Goal: Check status: Check status

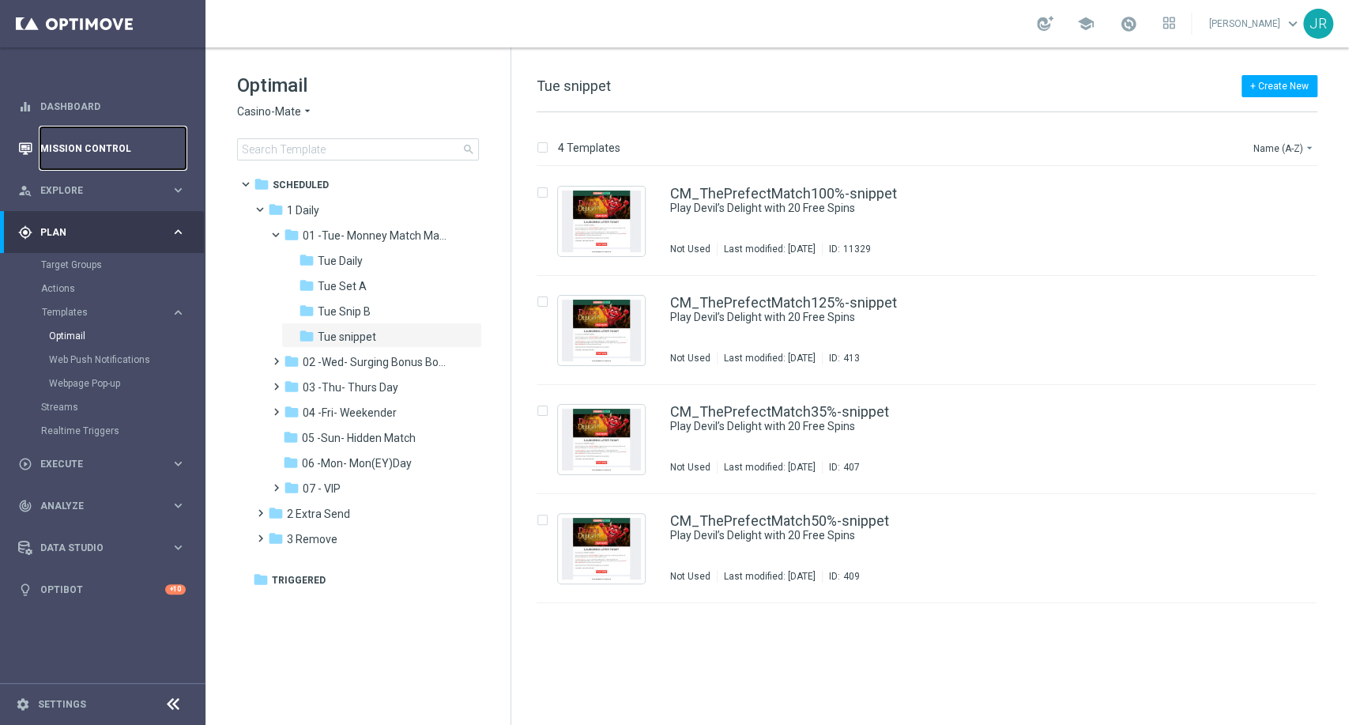
click at [80, 149] on link "Mission Control" at bounding box center [112, 148] width 145 height 42
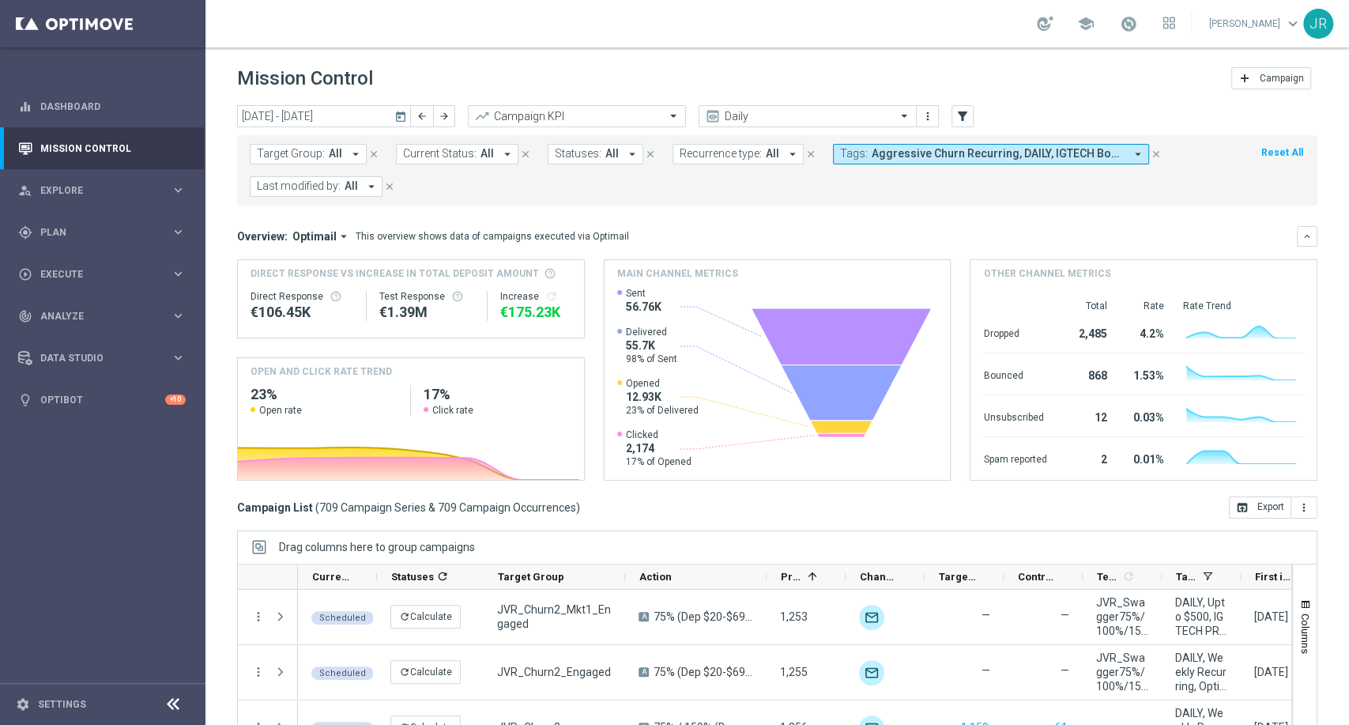
click at [400, 121] on icon "today" at bounding box center [401, 116] width 14 height 14
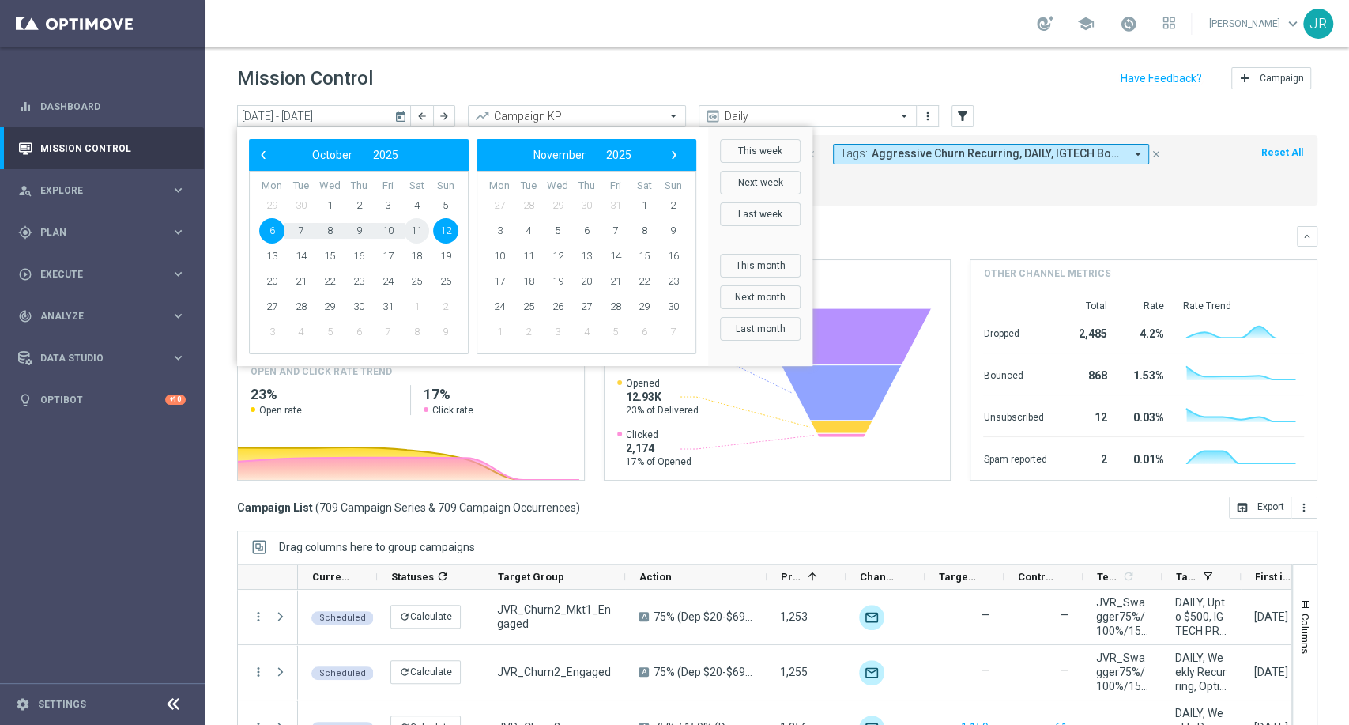
click at [417, 236] on span "11" at bounding box center [416, 230] width 25 height 25
type input "[DATE] - [DATE]"
click at [417, 236] on div "This overview shows data of campaigns executed via Optimail" at bounding box center [493, 236] width 274 height 14
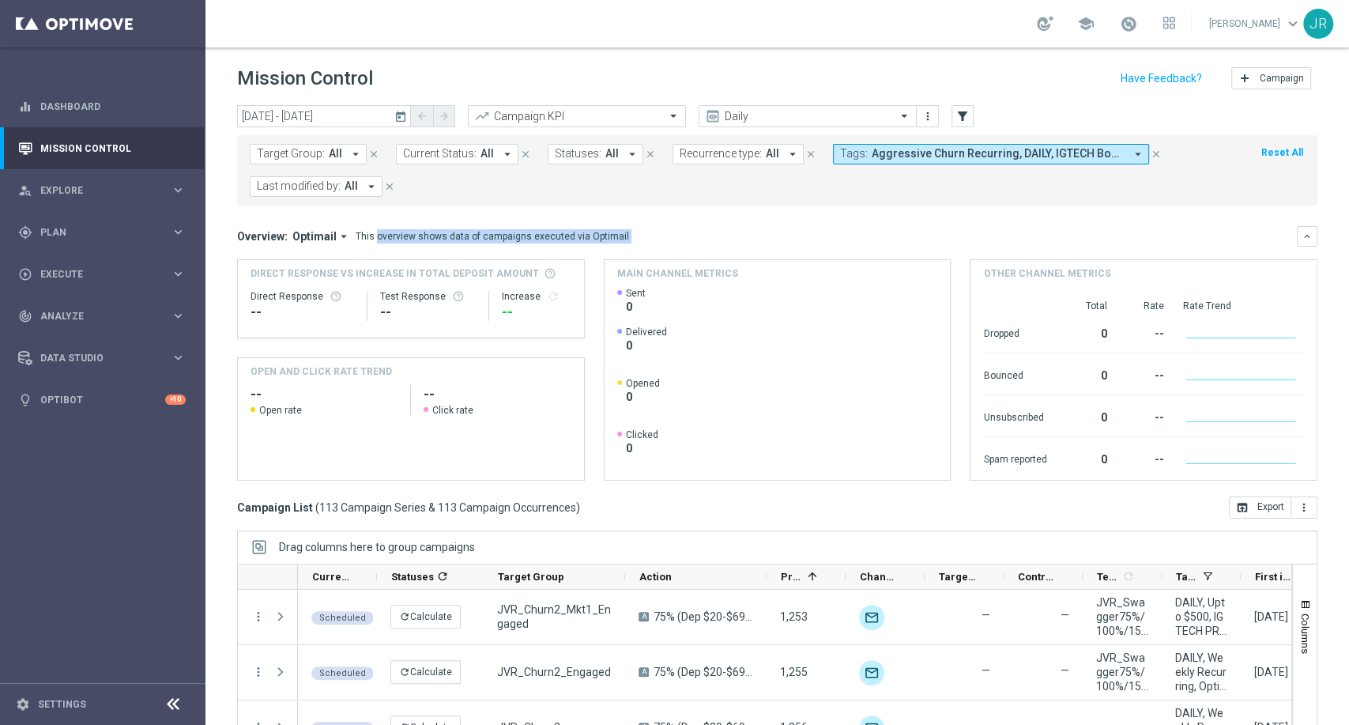
click at [456, 153] on span "Current Status:" at bounding box center [440, 153] width 74 height 13
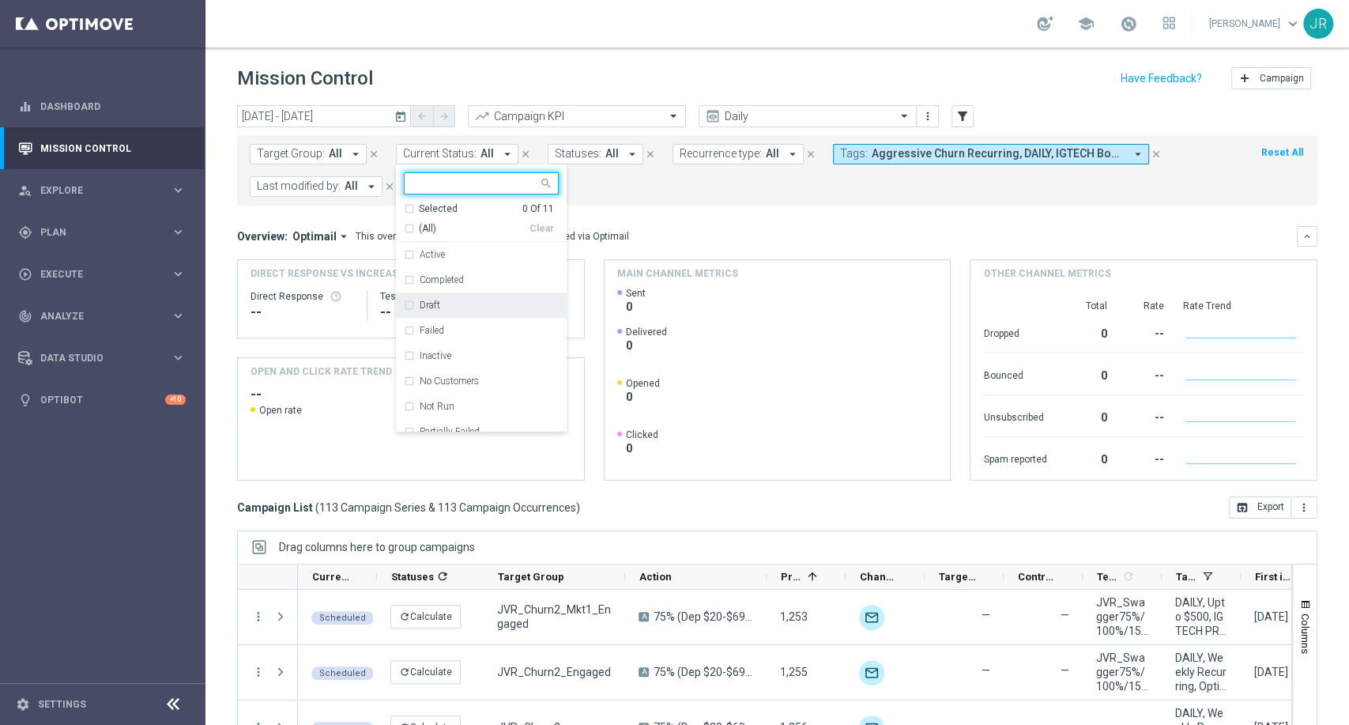
click at [448, 301] on div "Draft" at bounding box center [489, 304] width 139 height 9
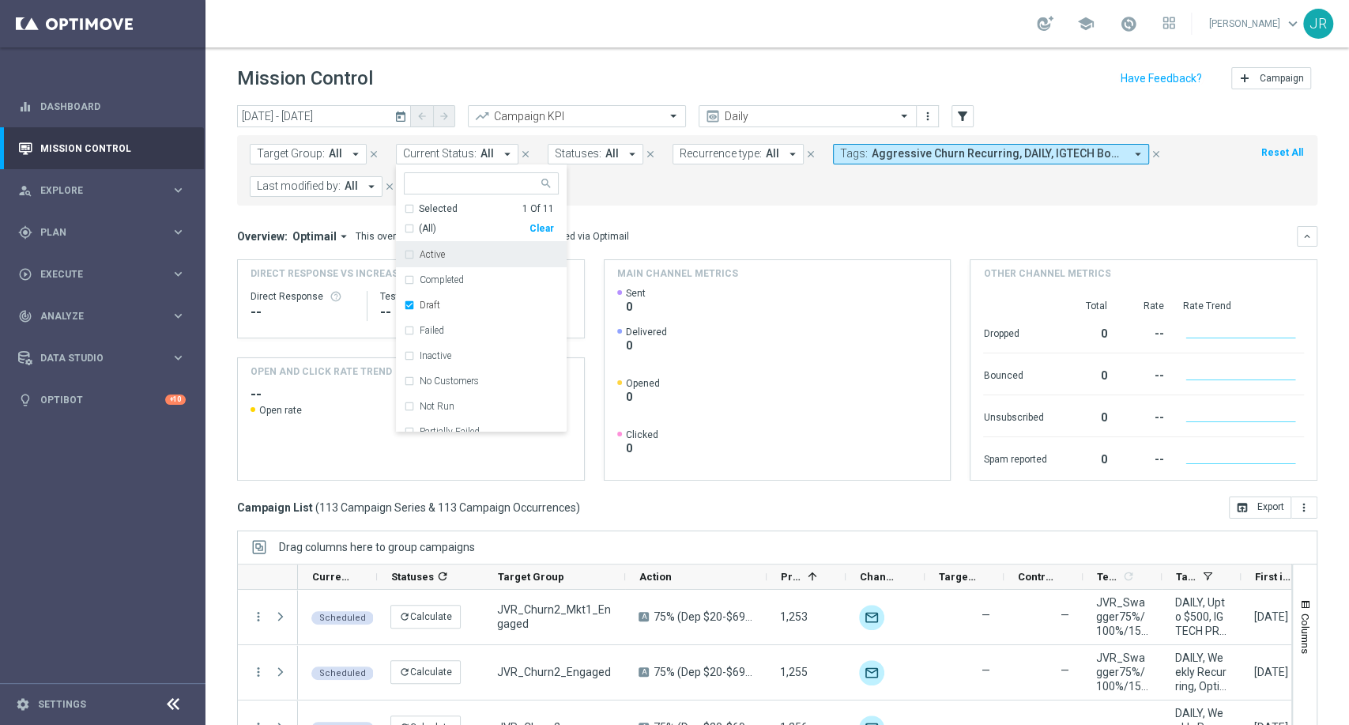
click at [671, 206] on mini-dashboard "Overview: Optimail arrow_drop_down This overview shows data of campaigns execut…" at bounding box center [777, 351] width 1081 height 291
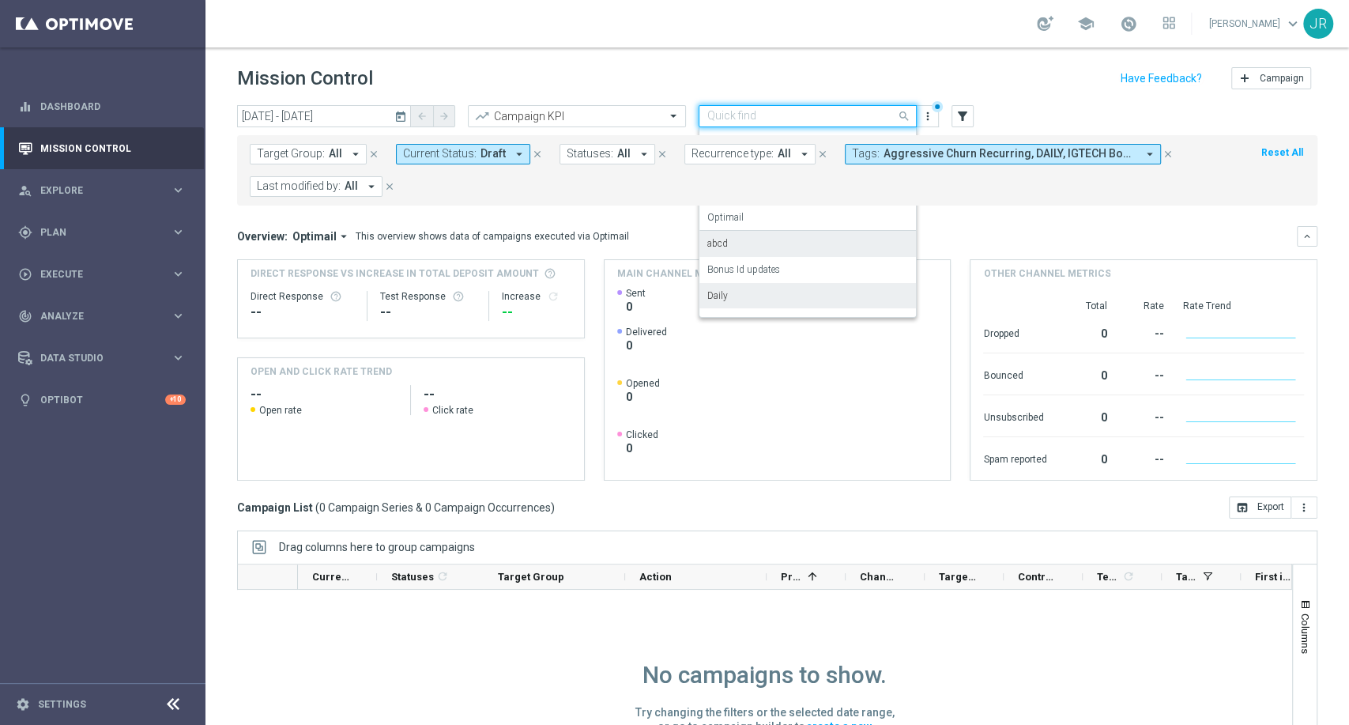
drag, startPoint x: 786, startPoint y: 104, endPoint x: 165, endPoint y: 36, distance: 624.4
click at [165, 36] on main "equalizer Dashboard Mission Control" at bounding box center [674, 362] width 1349 height 725
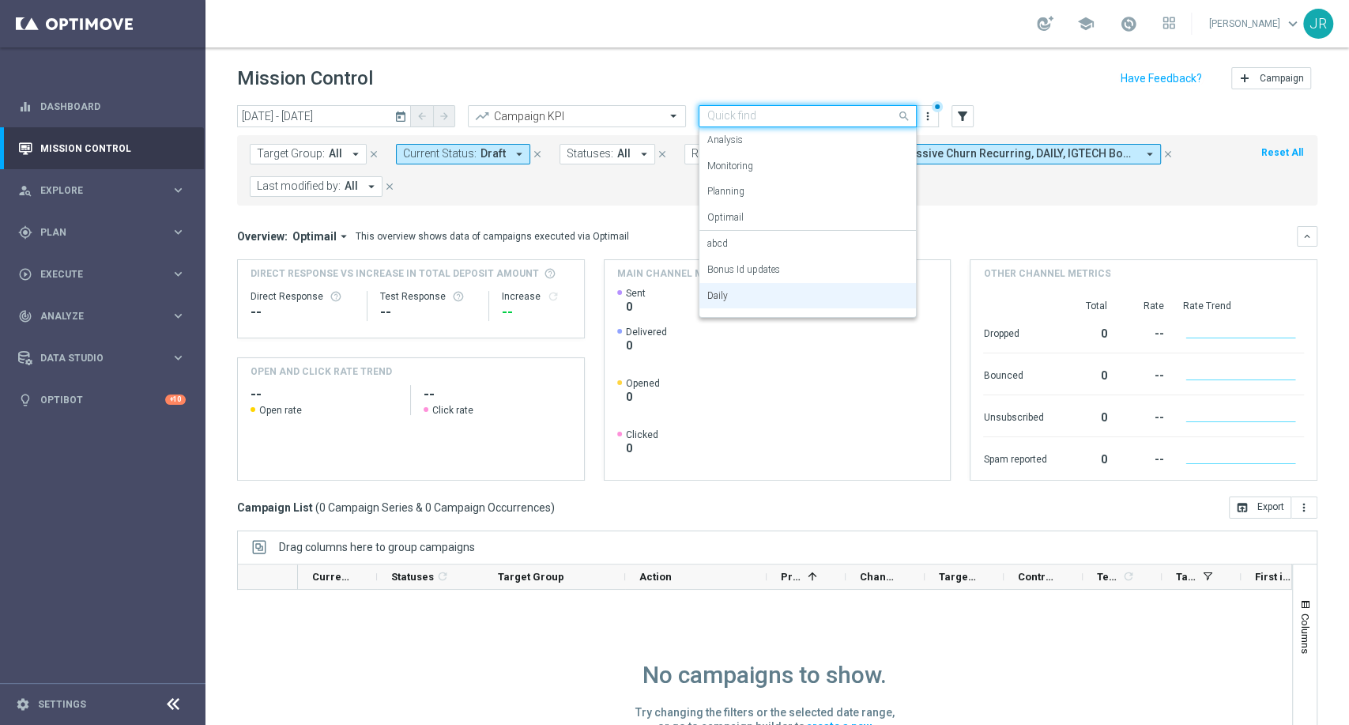
click at [757, 123] on div "Quick find Daily" at bounding box center [808, 116] width 218 height 22
click at [734, 160] on label "Monitoring" at bounding box center [731, 166] width 46 height 13
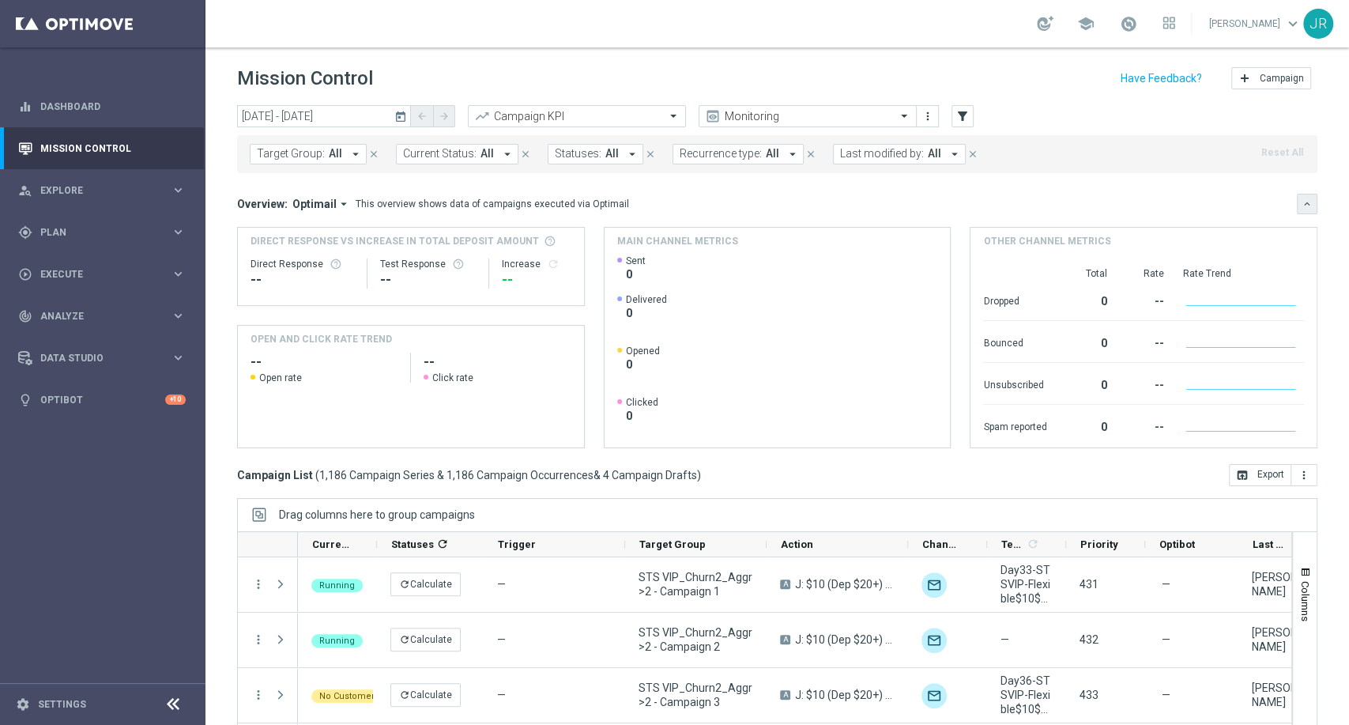
click at [1302, 208] on icon "keyboard_arrow_down" at bounding box center [1307, 203] width 11 height 11
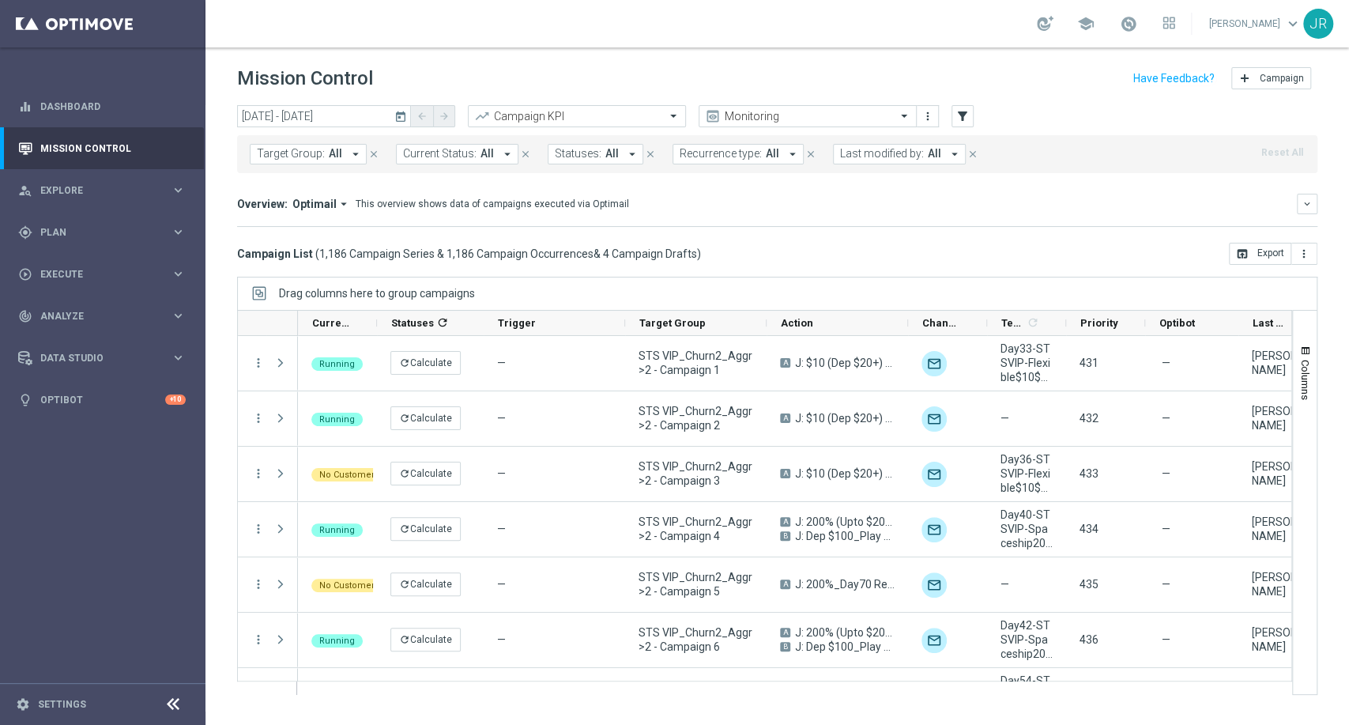
click at [443, 155] on span "Current Status:" at bounding box center [440, 153] width 74 height 13
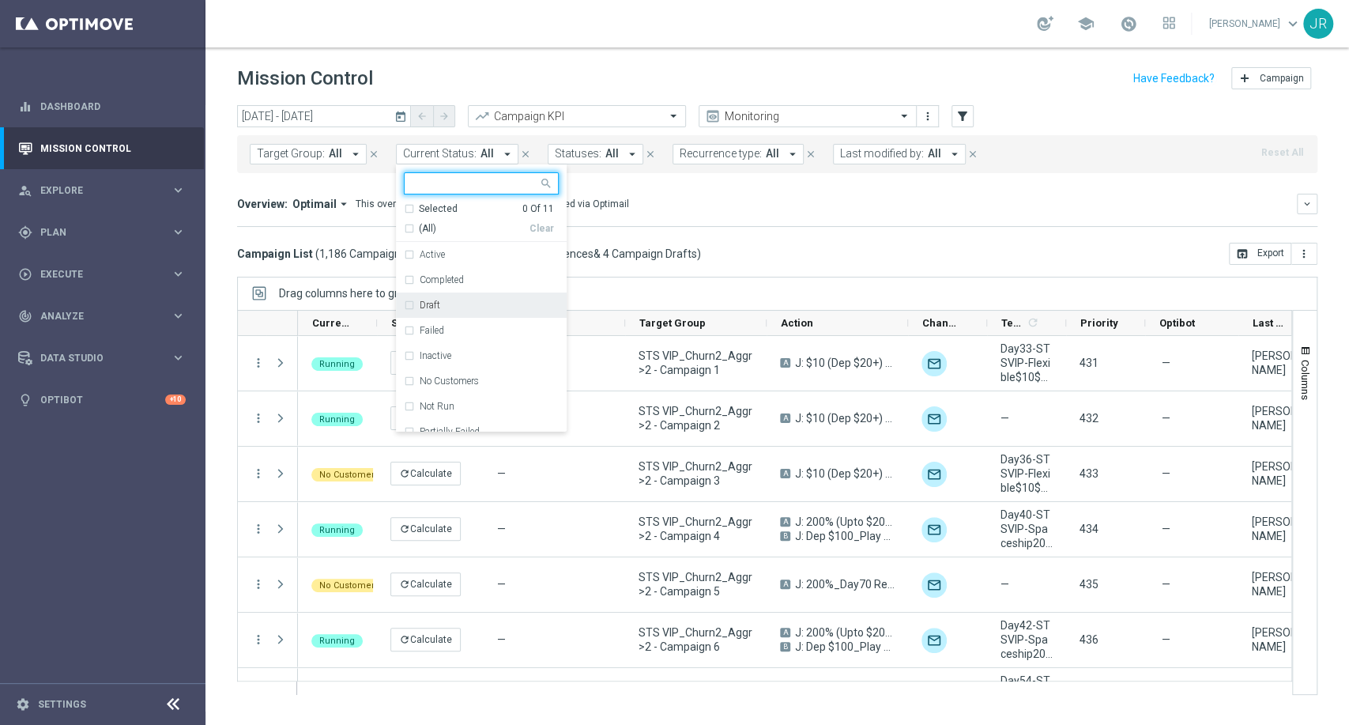
click at [417, 310] on div "Draft" at bounding box center [481, 305] width 155 height 25
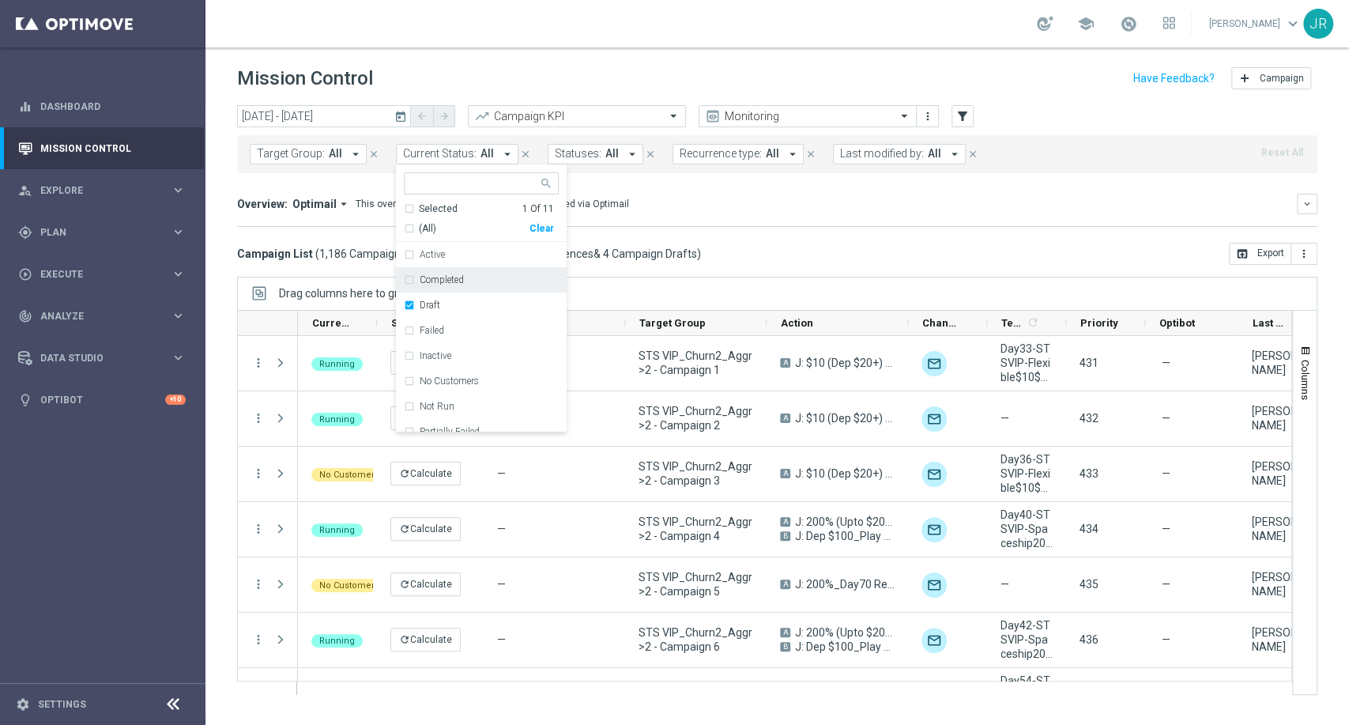
click at [762, 238] on mini-dashboard "Overview: Optimail arrow_drop_down This overview shows data of campaigns execut…" at bounding box center [777, 208] width 1081 height 70
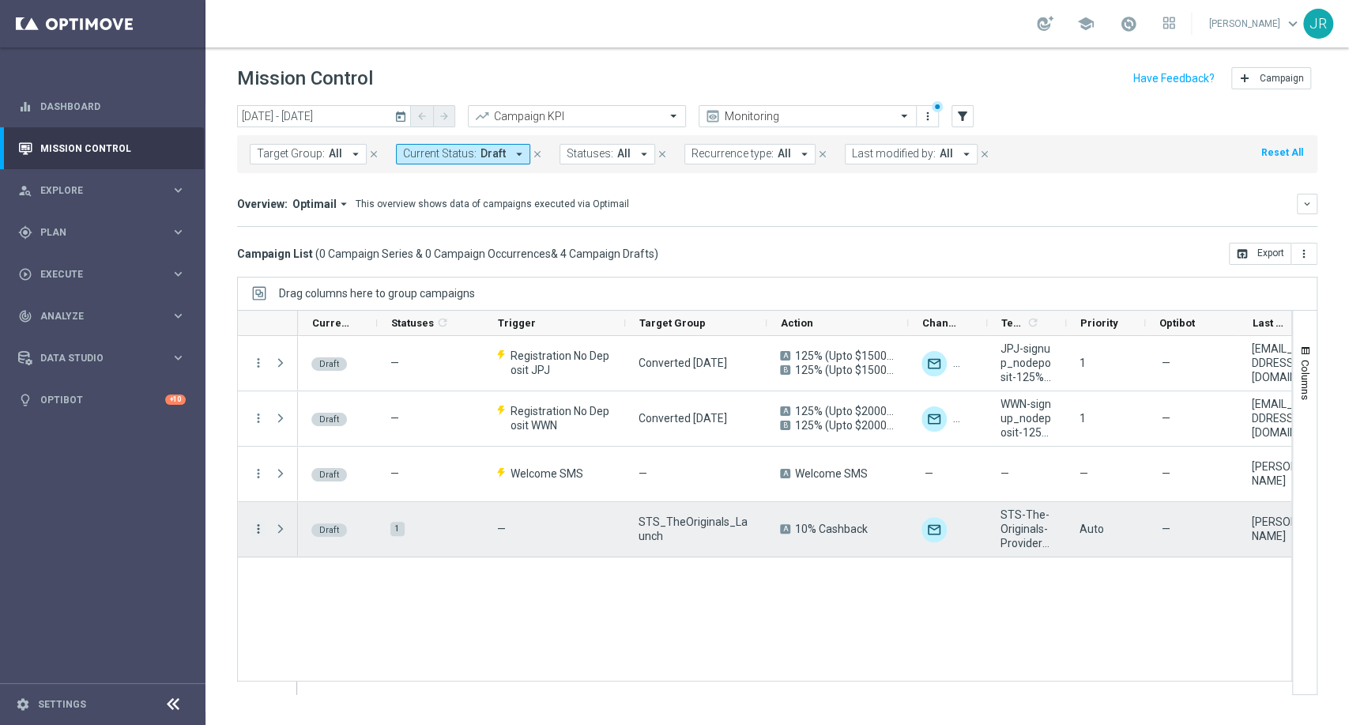
click at [257, 527] on icon "more_vert" at bounding box center [258, 529] width 14 height 14
click at [309, 535] on span "Campaign Details" at bounding box center [329, 538] width 80 height 11
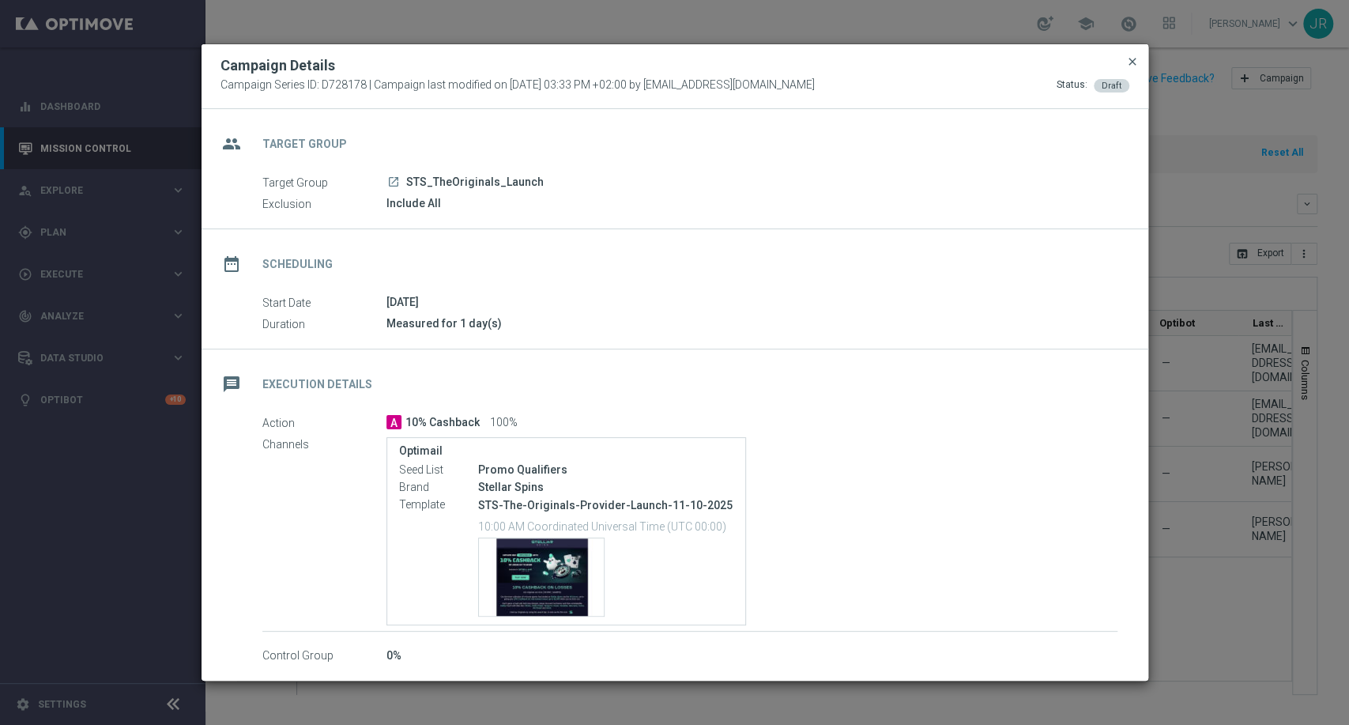
click at [1138, 61] on span "close" at bounding box center [1133, 61] width 13 height 13
